Goal: Task Accomplishment & Management: Complete application form

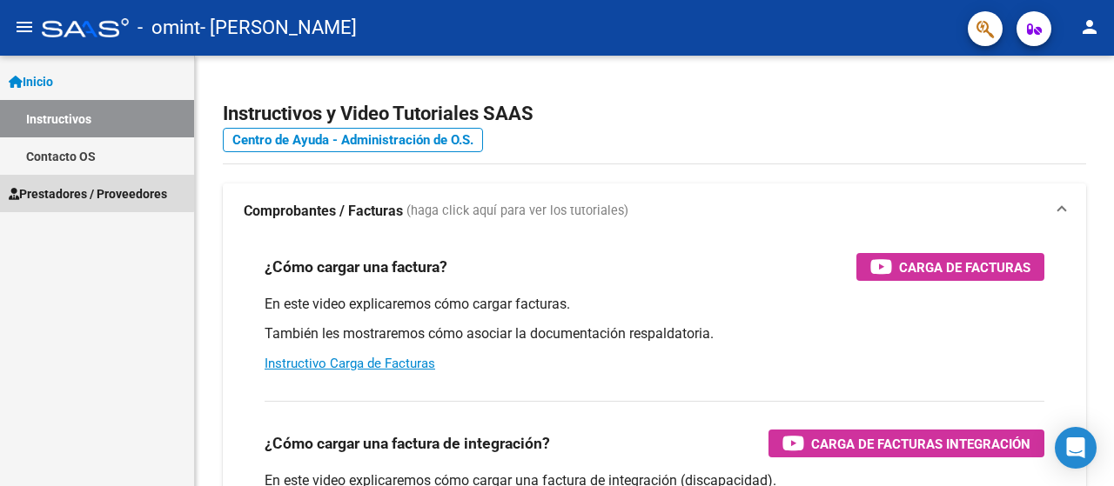
click at [65, 191] on span "Prestadores / Proveedores" at bounding box center [88, 193] width 158 height 19
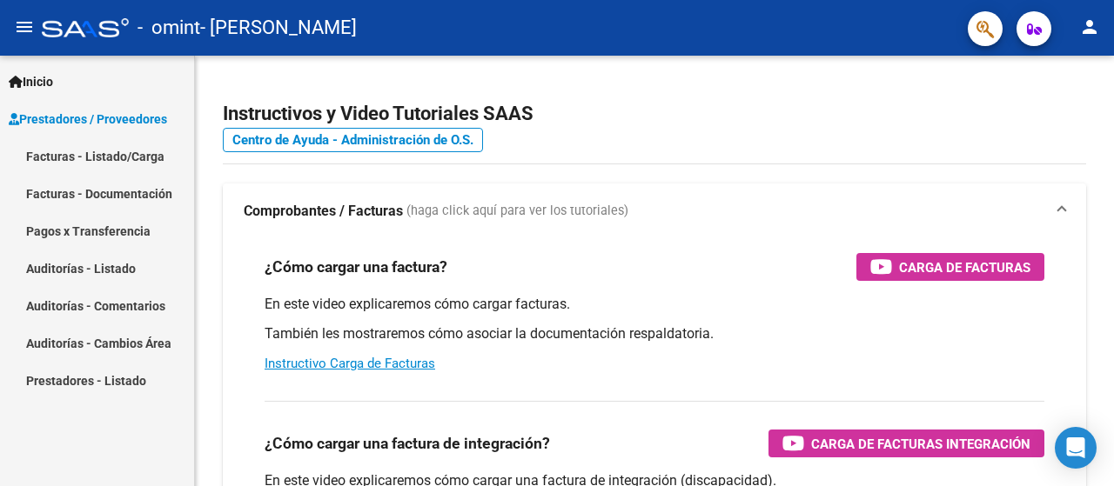
click at [65, 145] on link "Facturas - Listado/Carga" at bounding box center [97, 155] width 194 height 37
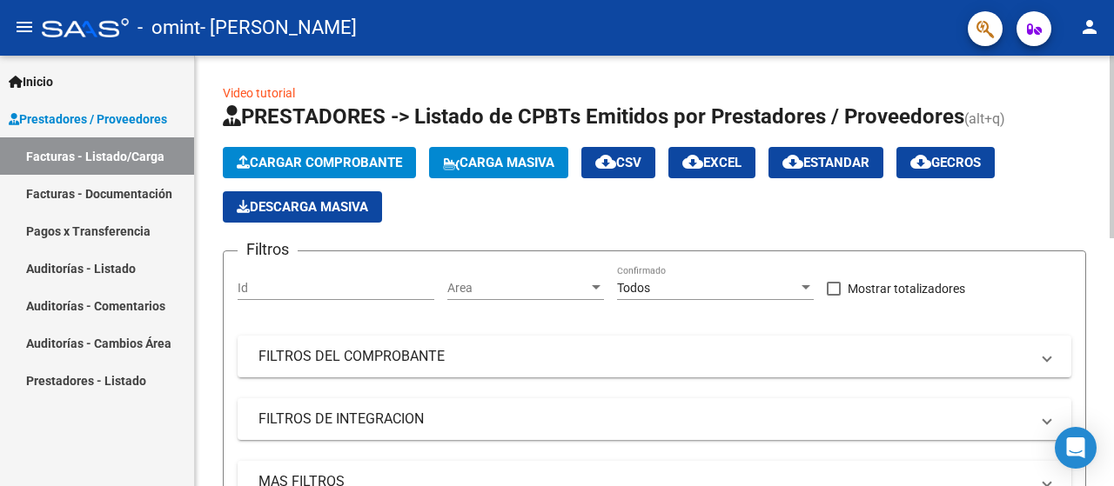
click at [308, 159] on span "Cargar Comprobante" at bounding box center [319, 163] width 165 height 16
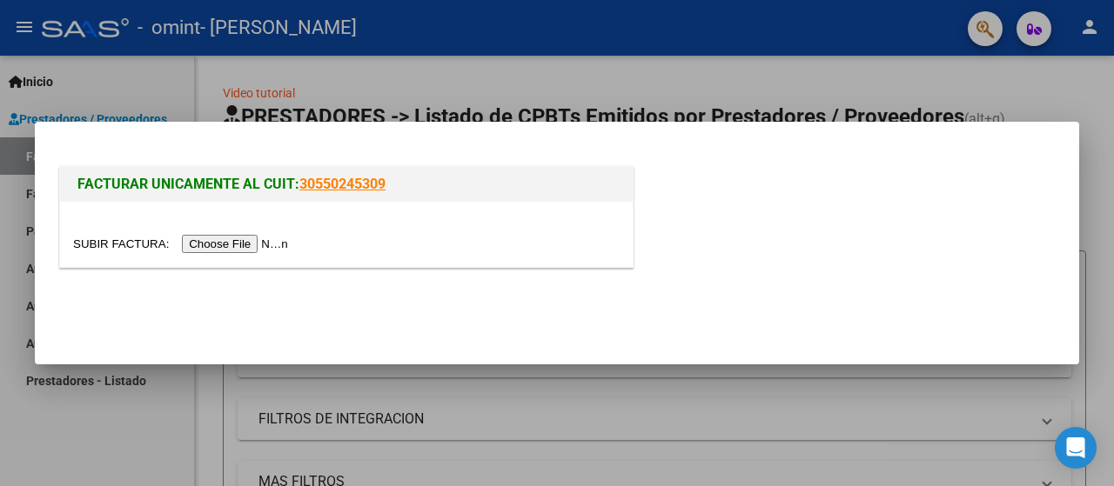
click at [281, 244] on input "file" at bounding box center [183, 244] width 220 height 18
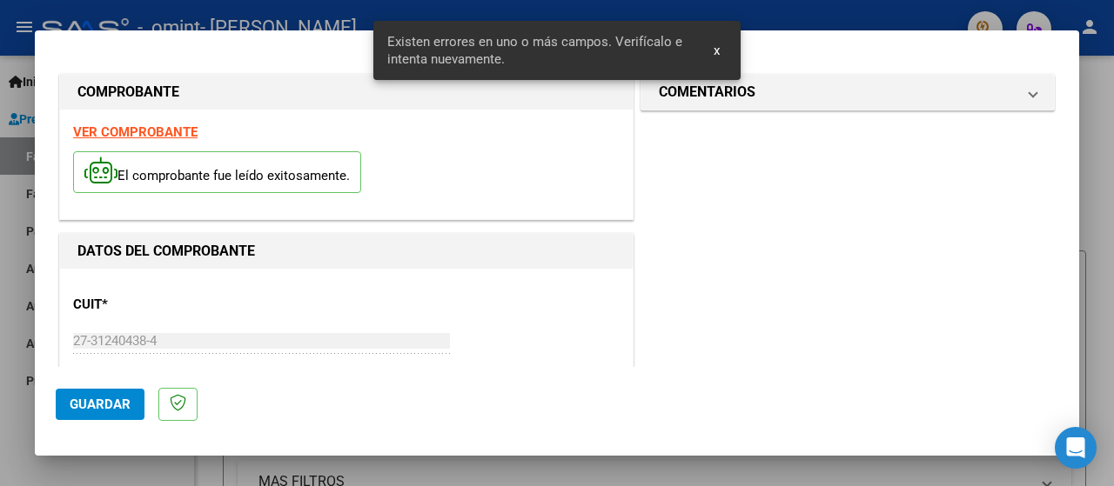
scroll to position [464, 0]
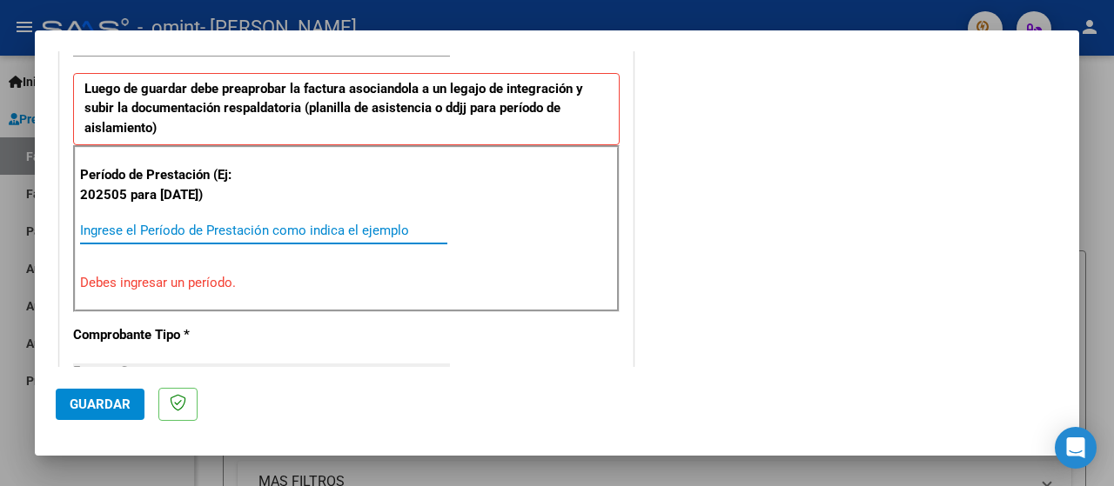
click at [111, 224] on input "Ingrese el Período de Prestación como indica el ejemplo" at bounding box center [263, 231] width 367 height 16
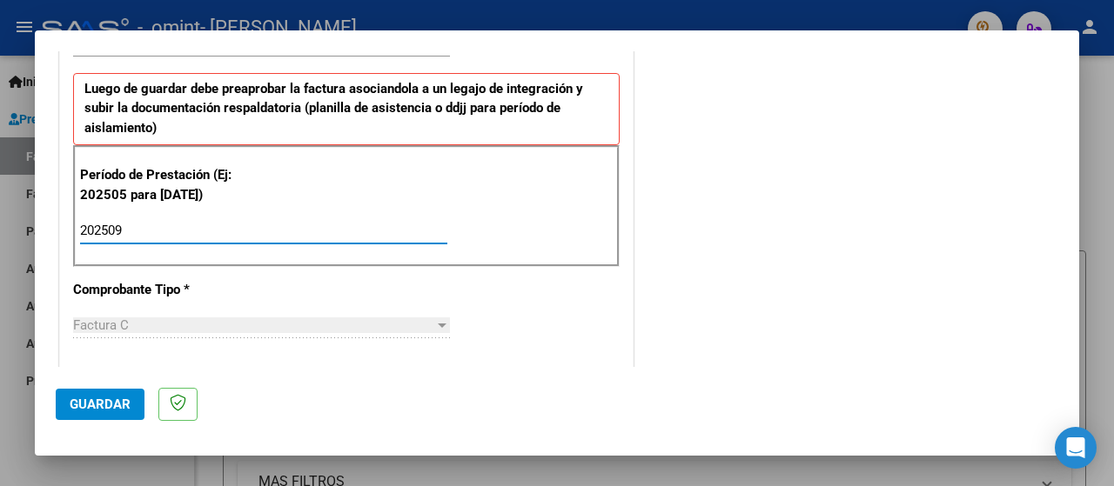
type input "202509"
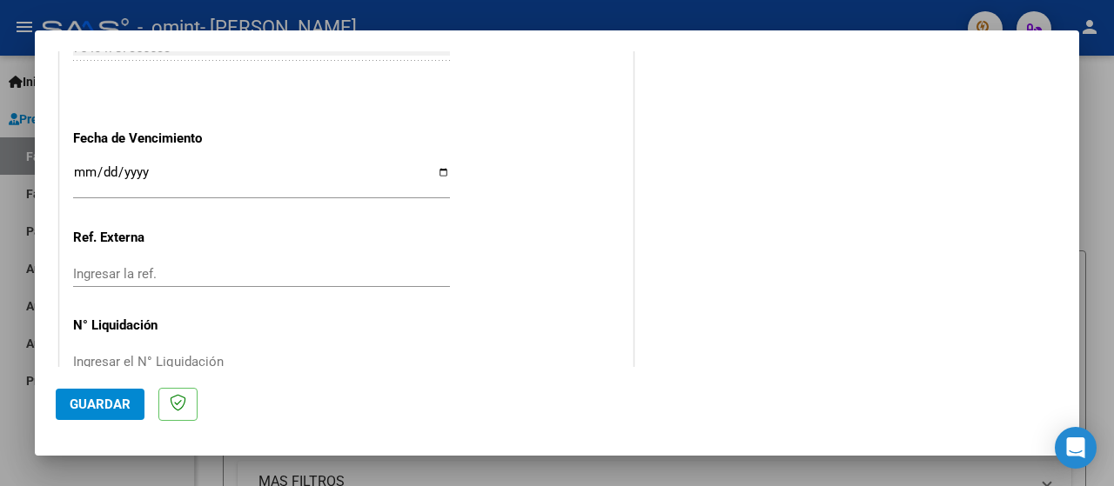
scroll to position [1249, 0]
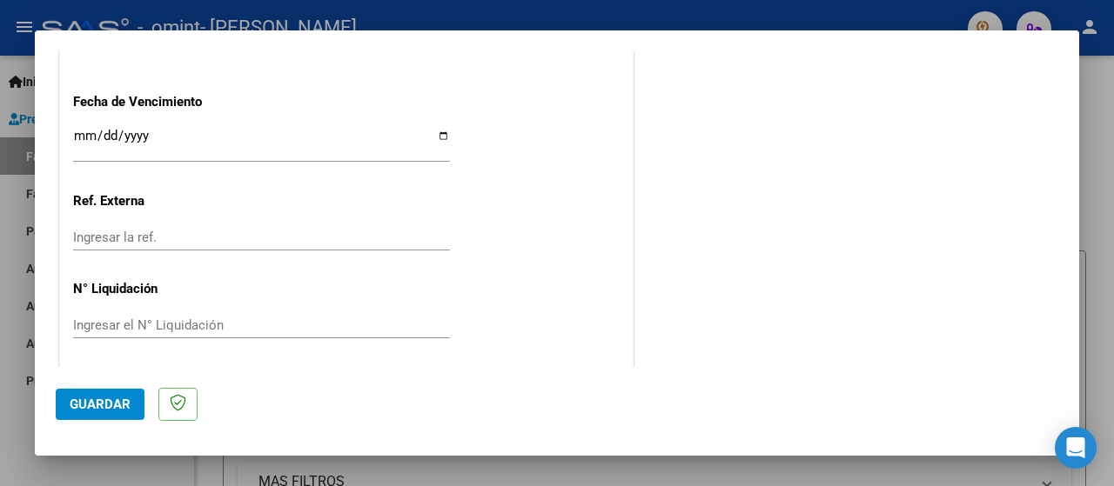
click at [113, 410] on span "Guardar" at bounding box center [100, 405] width 61 height 16
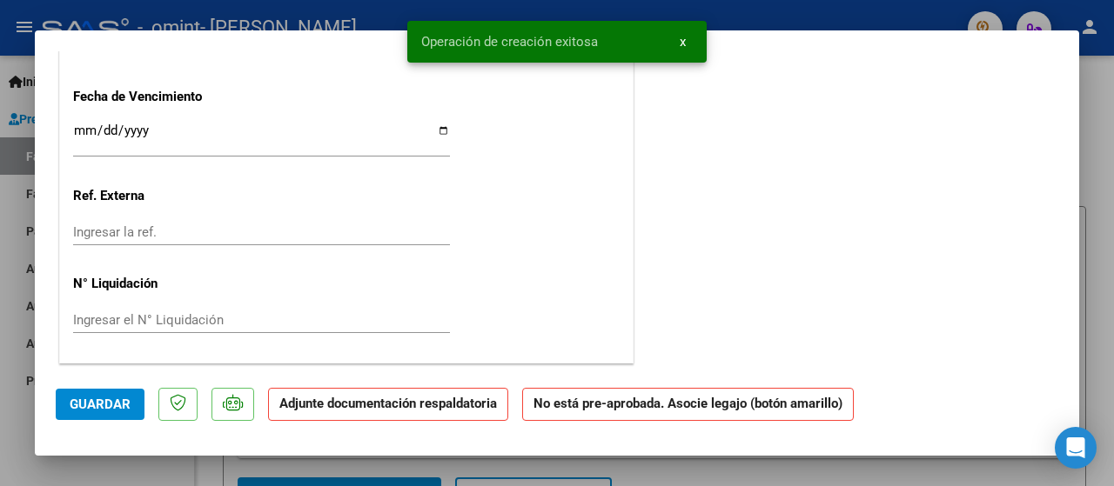
scroll to position [0, 0]
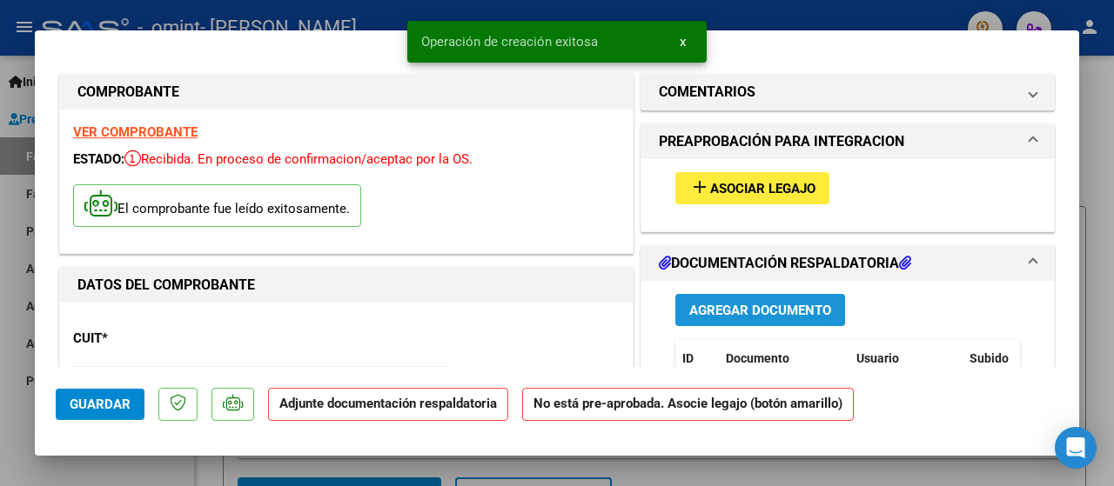
click at [767, 307] on span "Agregar Documento" at bounding box center [760, 311] width 142 height 16
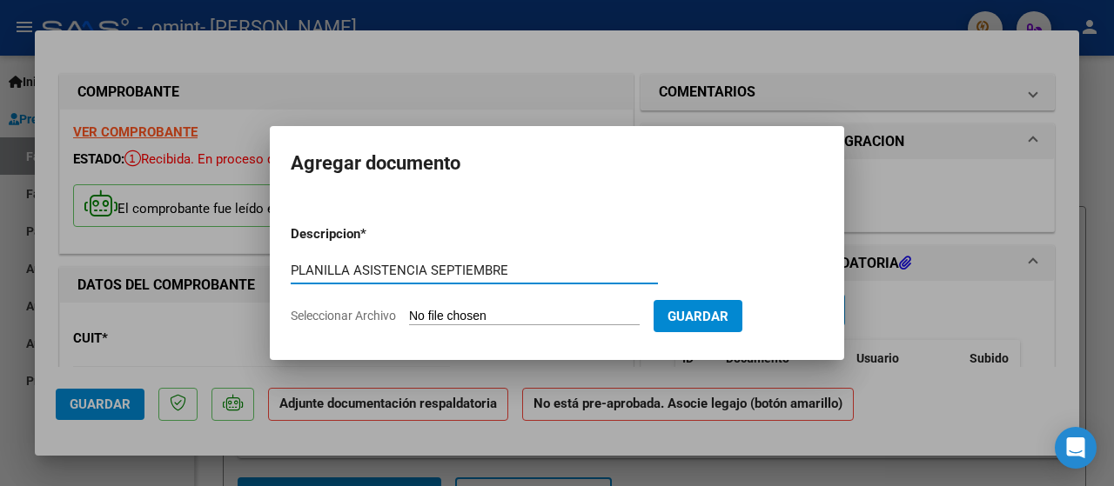
type input "PLANILLA ASISTENCIA SEPTIEMBRE"
click at [530, 312] on input "Seleccionar Archivo" at bounding box center [524, 317] width 231 height 17
type input "C:\fakepath\PLANILLA [DATE] [PERSON_NAME].pdf"
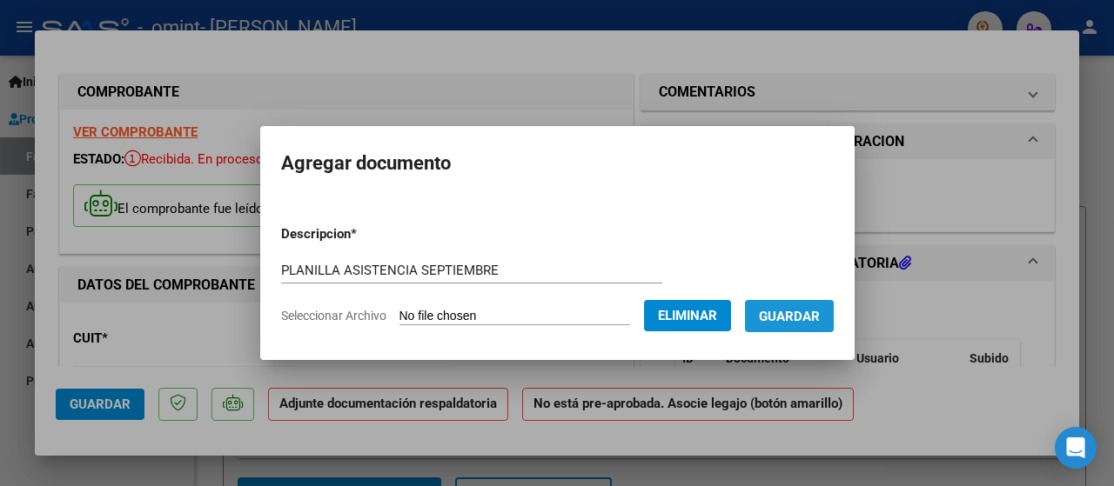
click at [804, 318] on span "Guardar" at bounding box center [789, 317] width 61 height 16
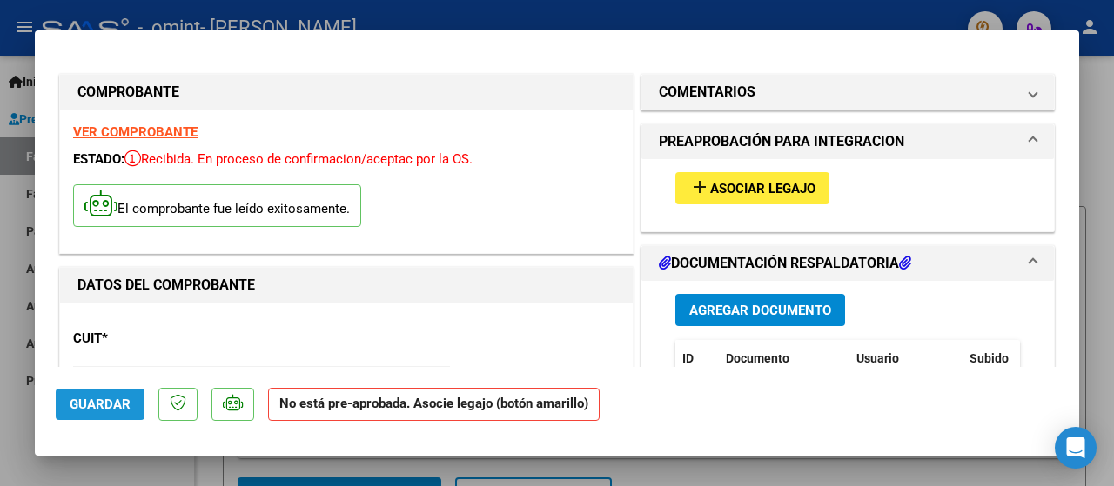
click at [95, 400] on span "Guardar" at bounding box center [100, 405] width 61 height 16
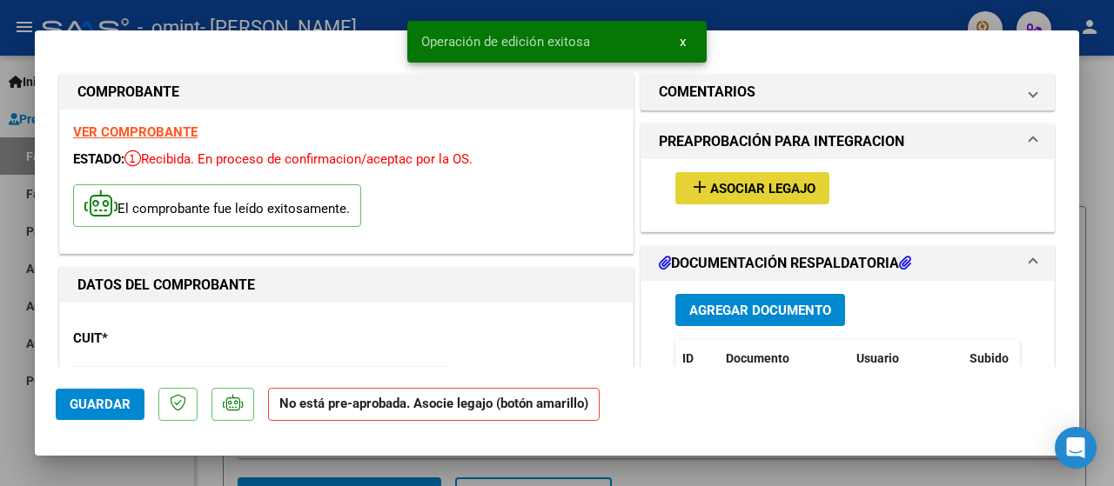
click at [726, 184] on span "Asociar Legajo" at bounding box center [762, 189] width 105 height 16
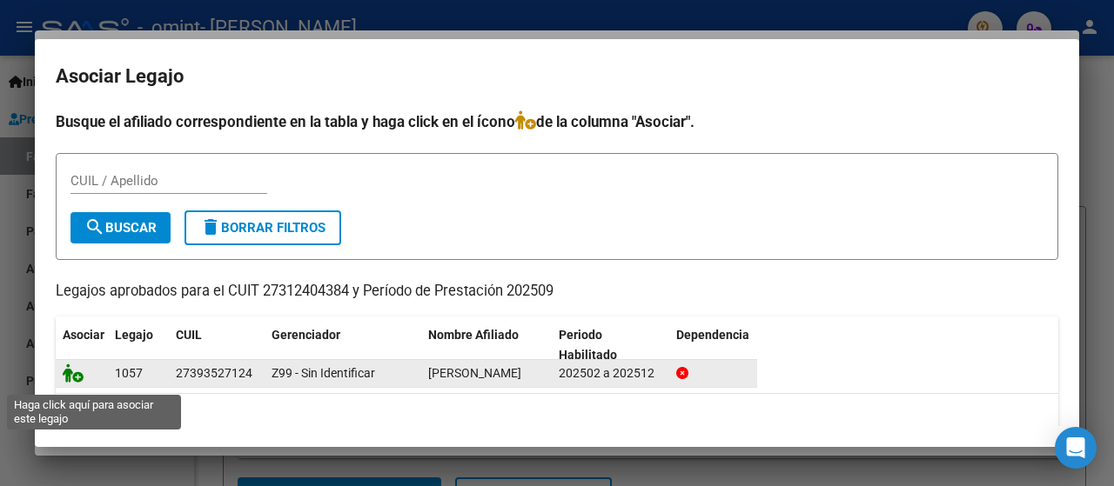
click at [70, 383] on icon at bounding box center [73, 373] width 21 height 19
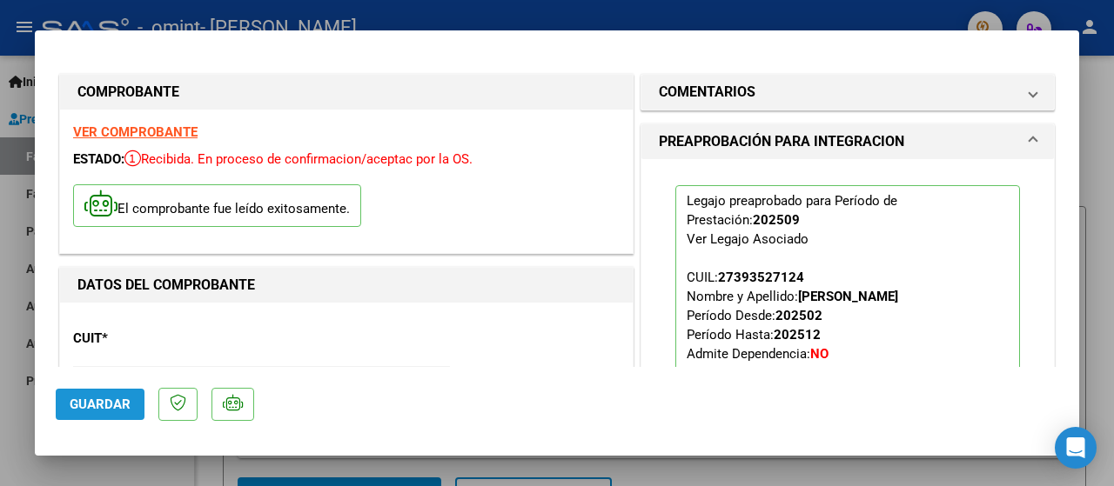
click at [97, 399] on span "Guardar" at bounding box center [100, 405] width 61 height 16
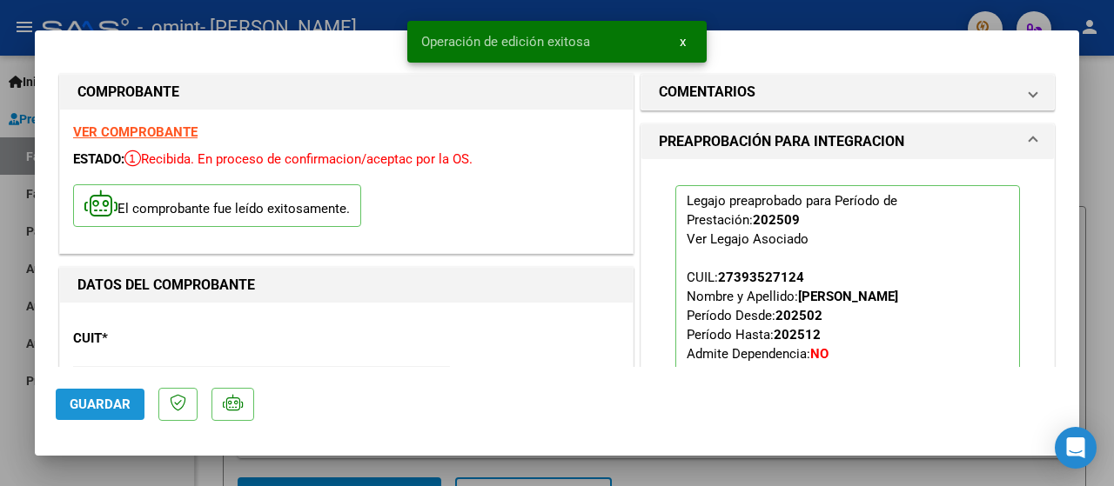
click at [97, 399] on span "Guardar" at bounding box center [100, 405] width 61 height 16
